Goal: Navigation & Orientation: Find specific page/section

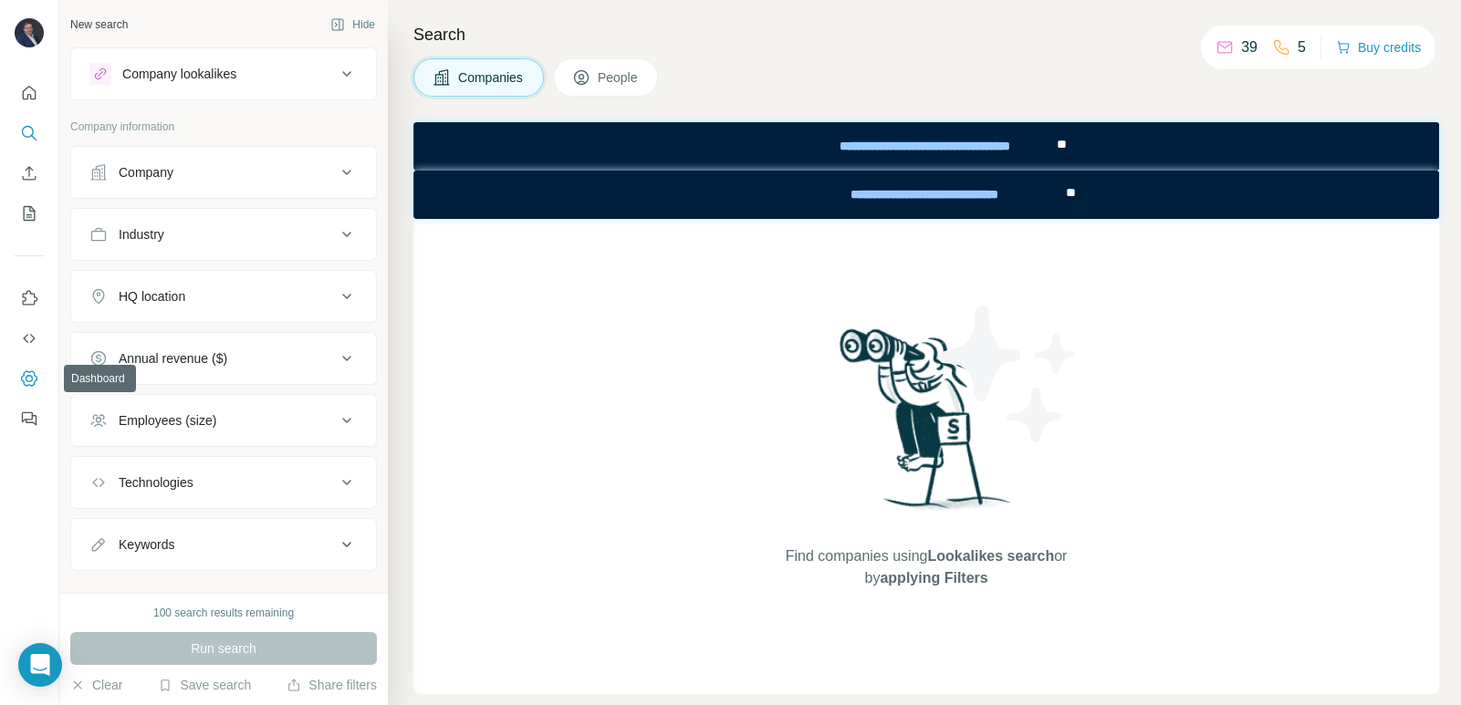
click at [36, 389] on button "Dashboard" at bounding box center [29, 378] width 29 height 33
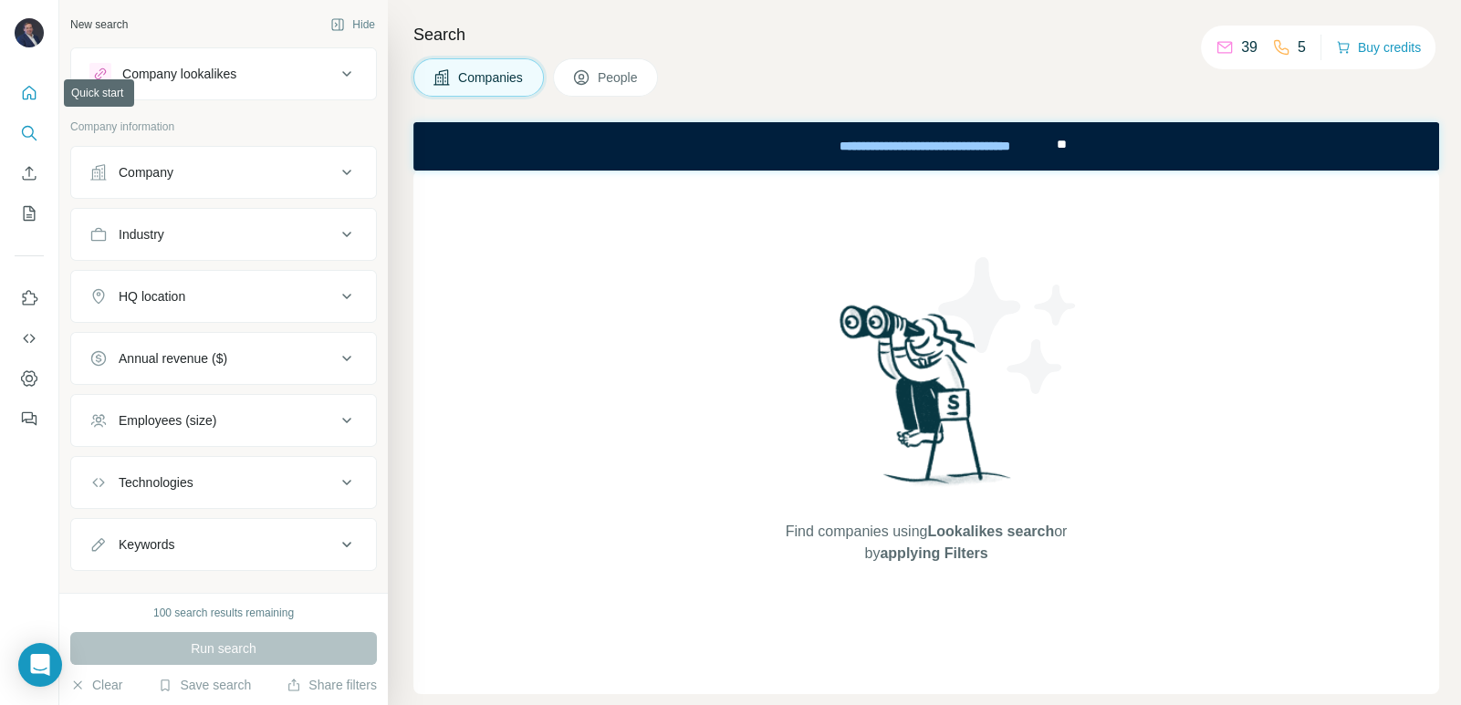
click at [31, 91] on icon "Quick start" at bounding box center [29, 93] width 18 height 18
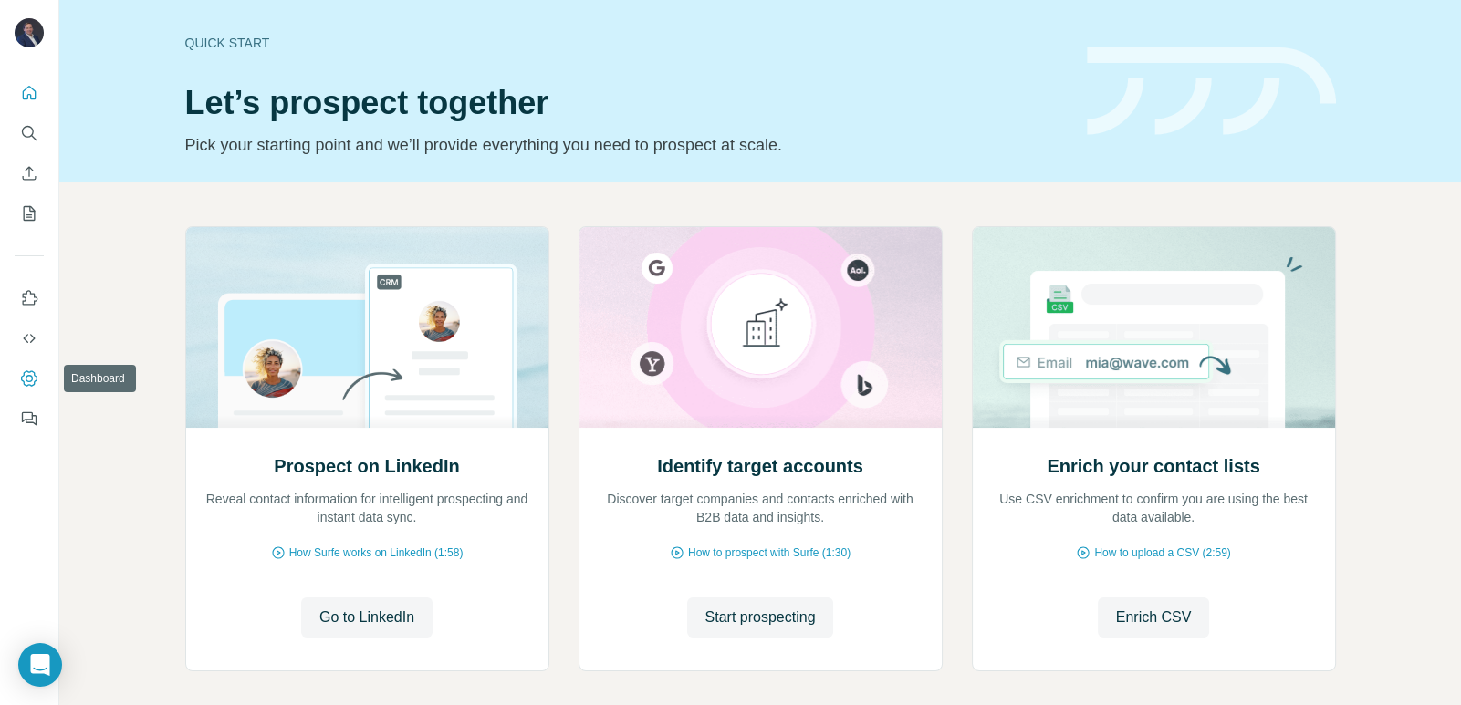
click at [26, 384] on icon "Dashboard" at bounding box center [29, 378] width 18 height 18
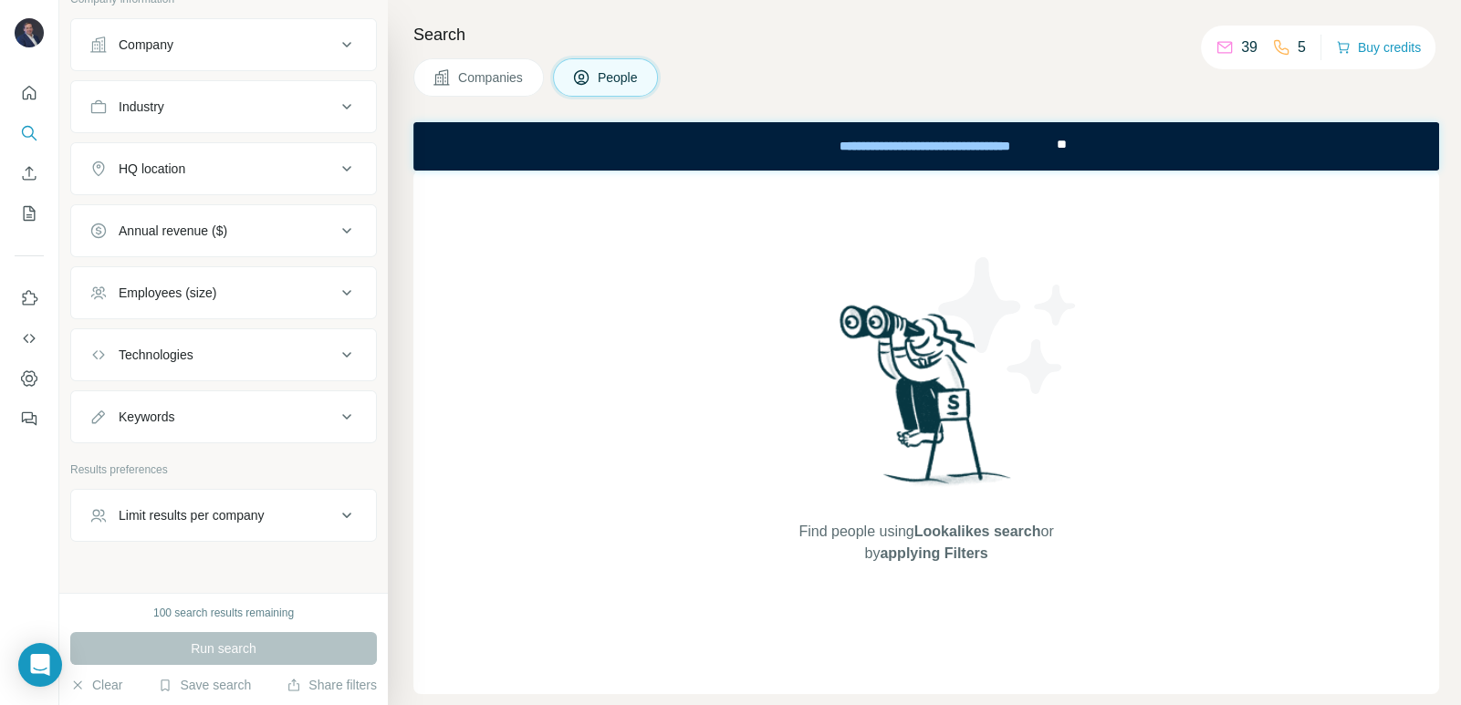
scroll to position [440, 0]
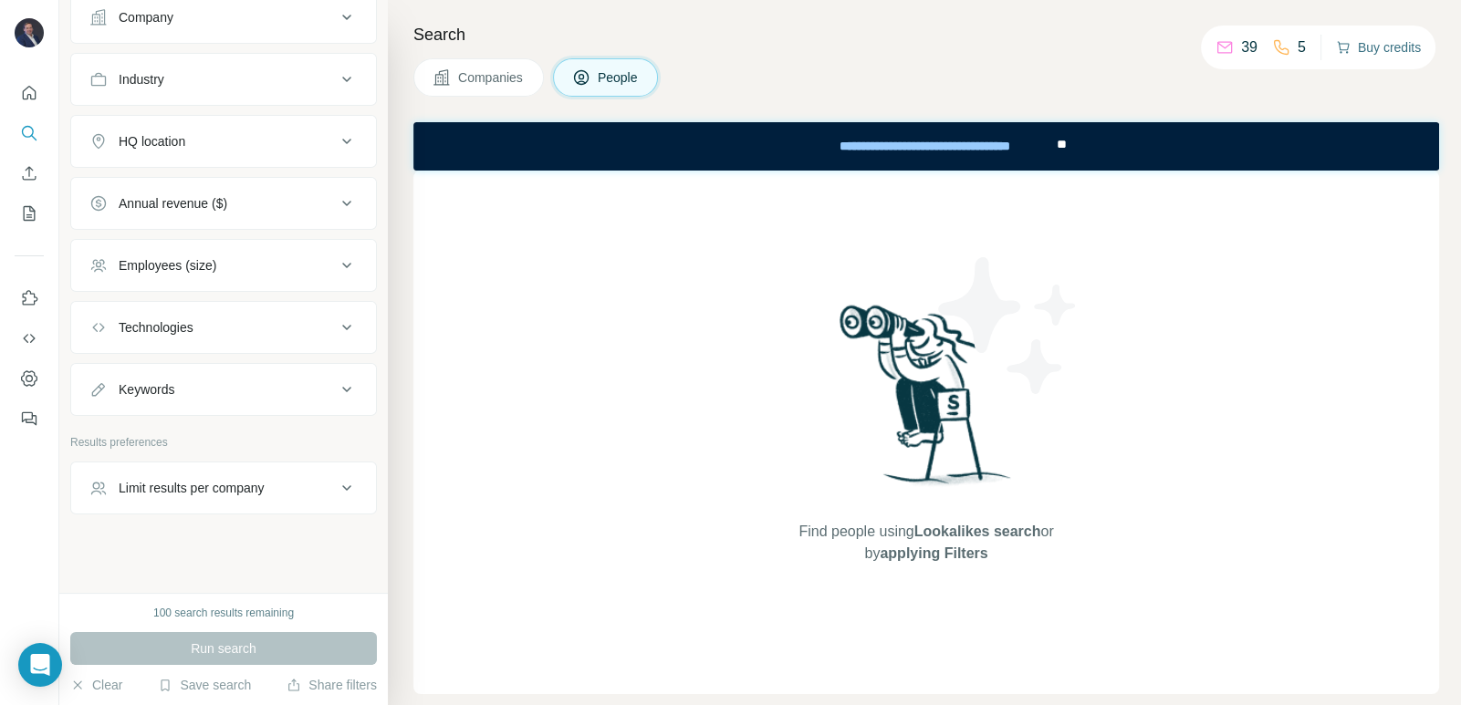
click at [1359, 49] on button "Buy credits" at bounding box center [1378, 48] width 85 height 26
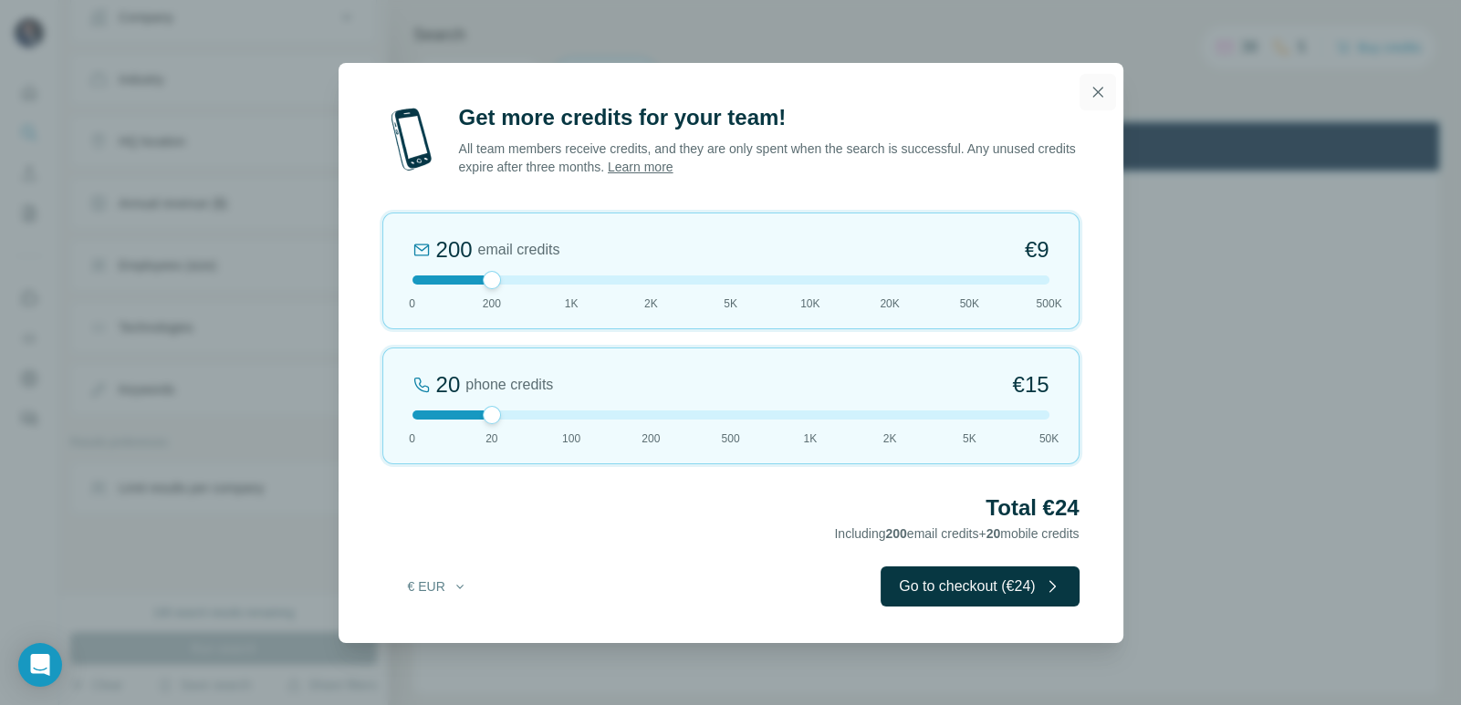
click at [1100, 83] on icon "button" at bounding box center [1097, 92] width 18 height 18
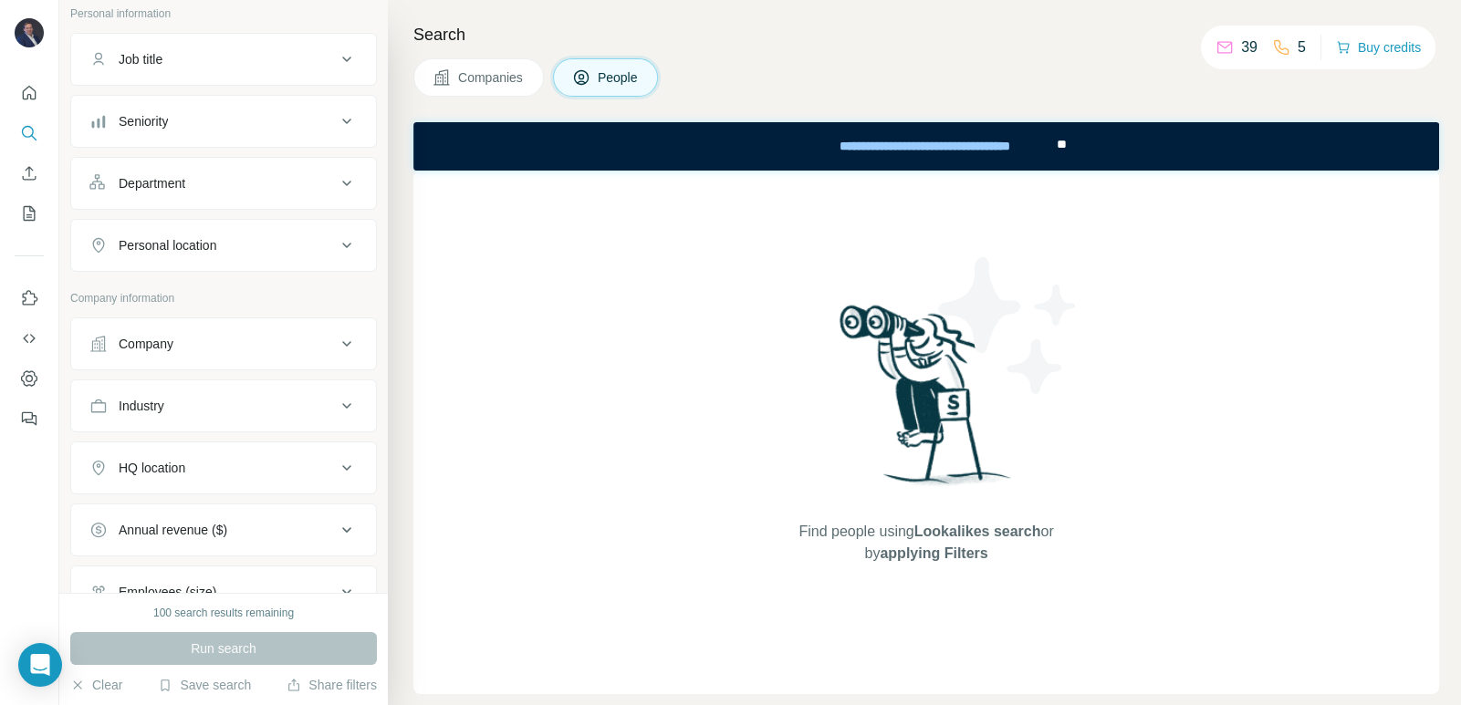
scroll to position [0, 0]
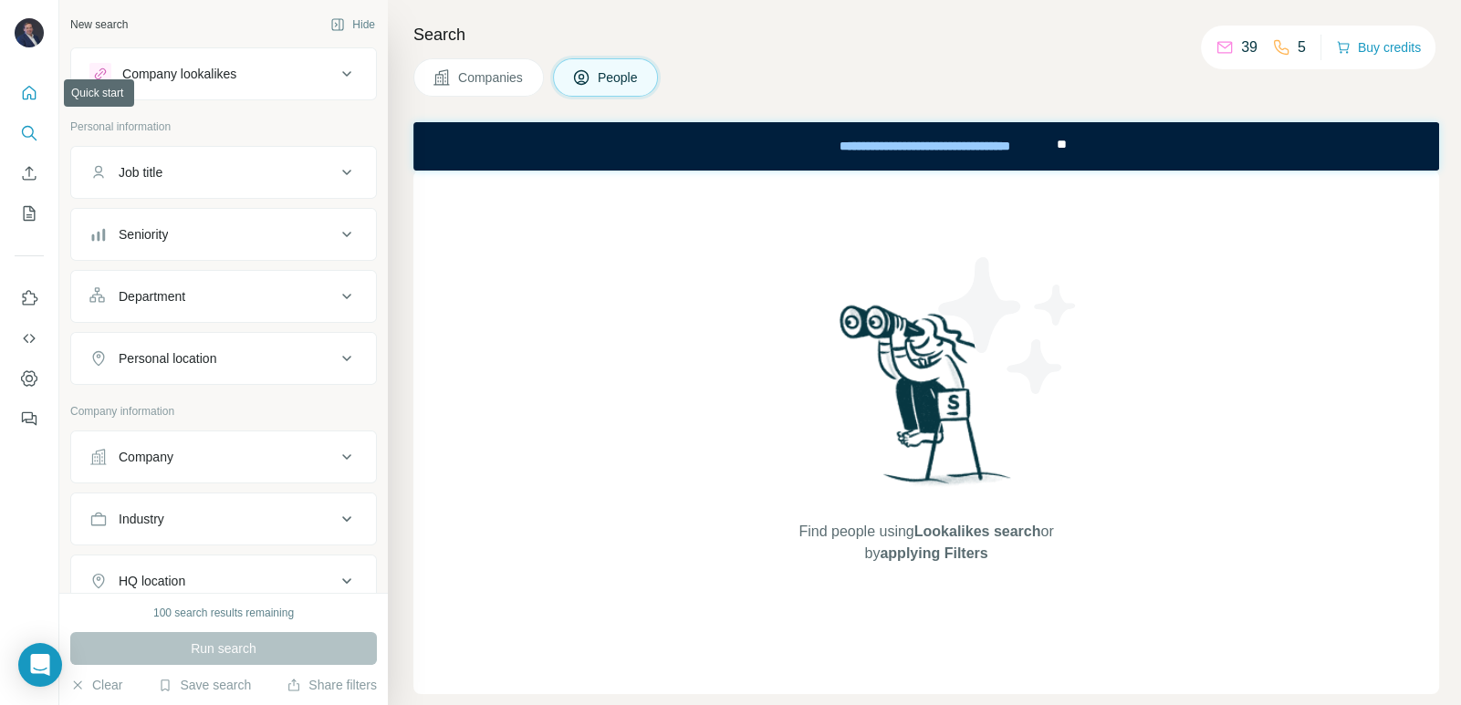
click at [32, 87] on icon "Quick start" at bounding box center [29, 93] width 18 height 18
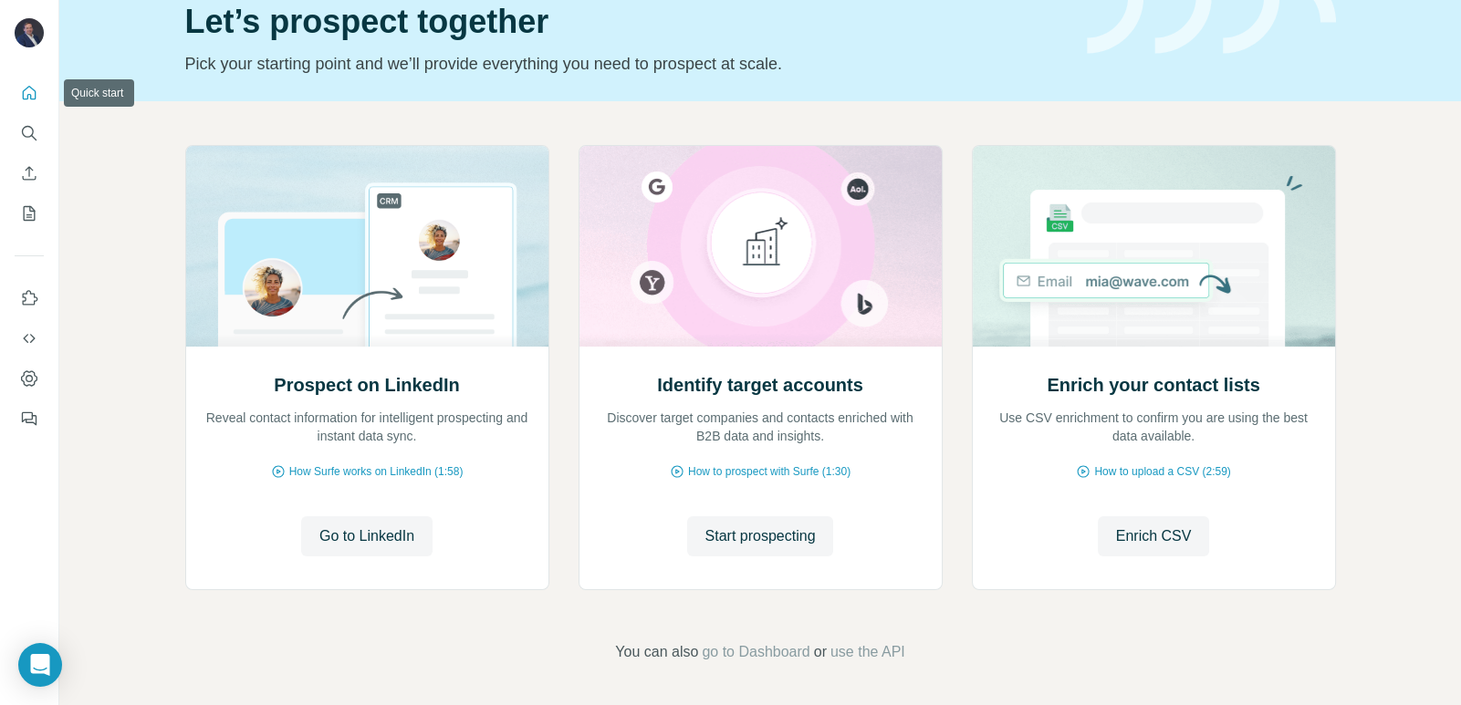
scroll to position [82, 0]
